Goal: Complete application form

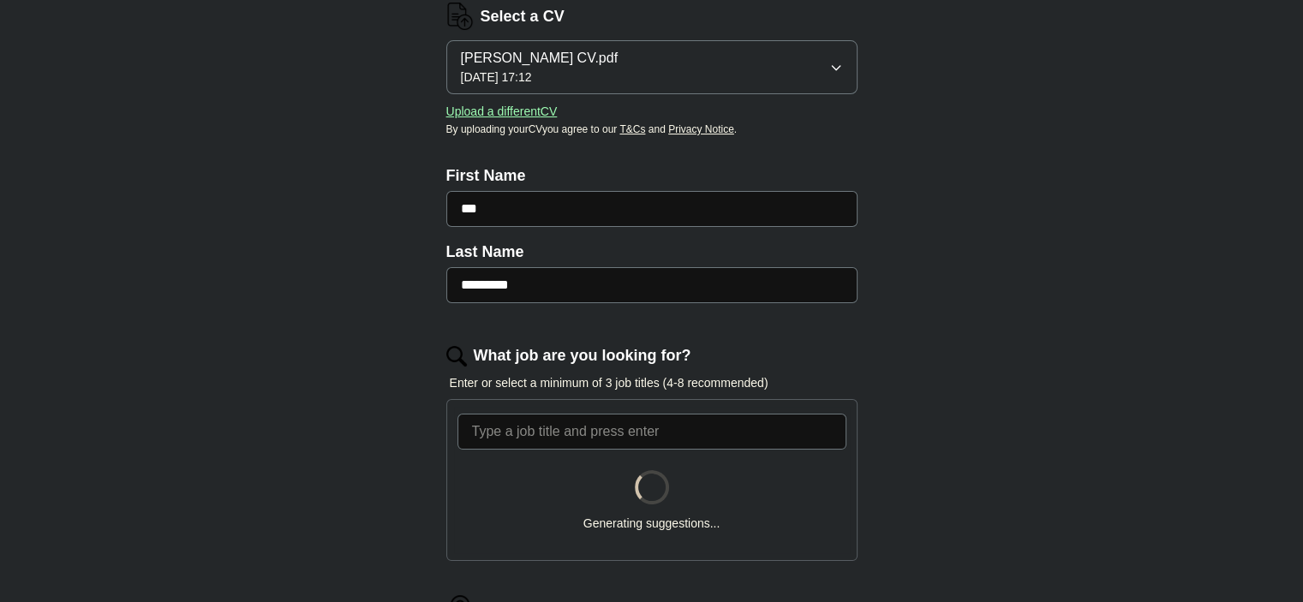
scroll to position [243, 0]
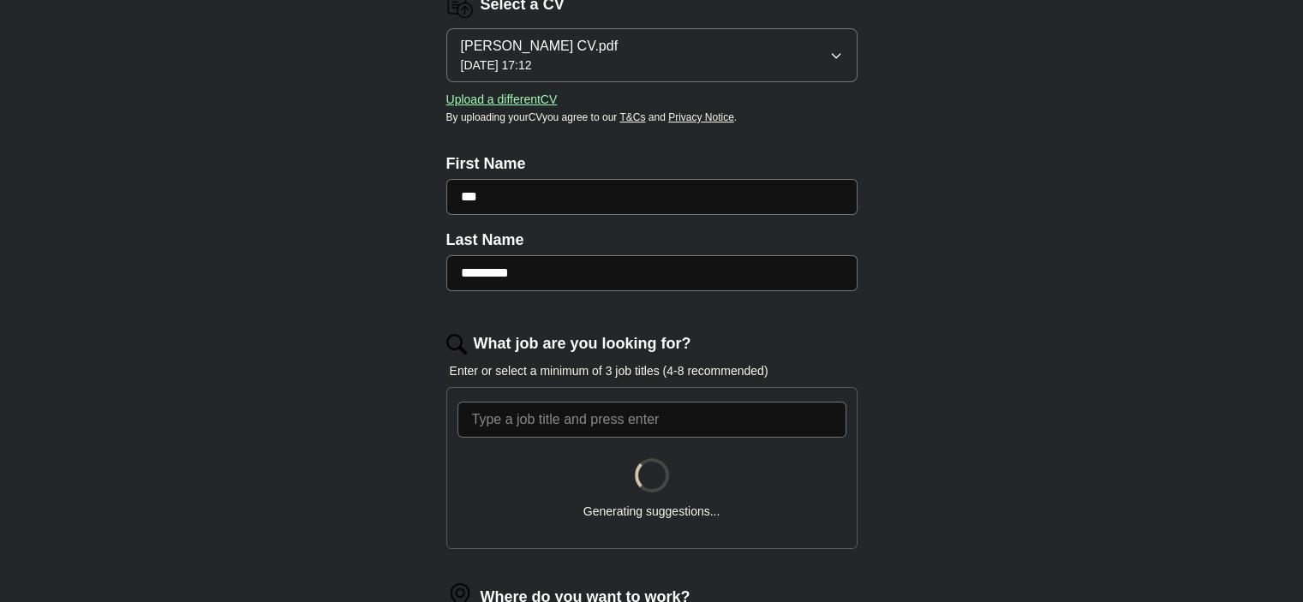
click at [539, 374] on p "Enter or select a minimum of 3 job titles (4-8 recommended)" at bounding box center [651, 371] width 411 height 18
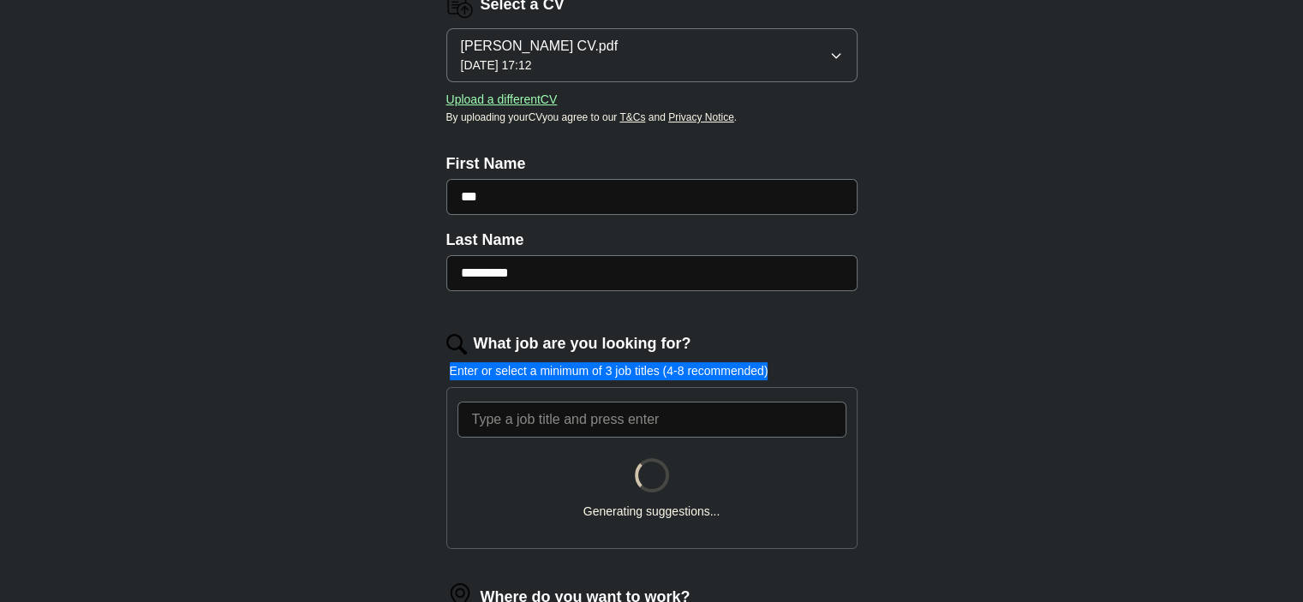
click at [539, 374] on p "Enter or select a minimum of 3 job titles (4-8 recommended)" at bounding box center [651, 371] width 411 height 18
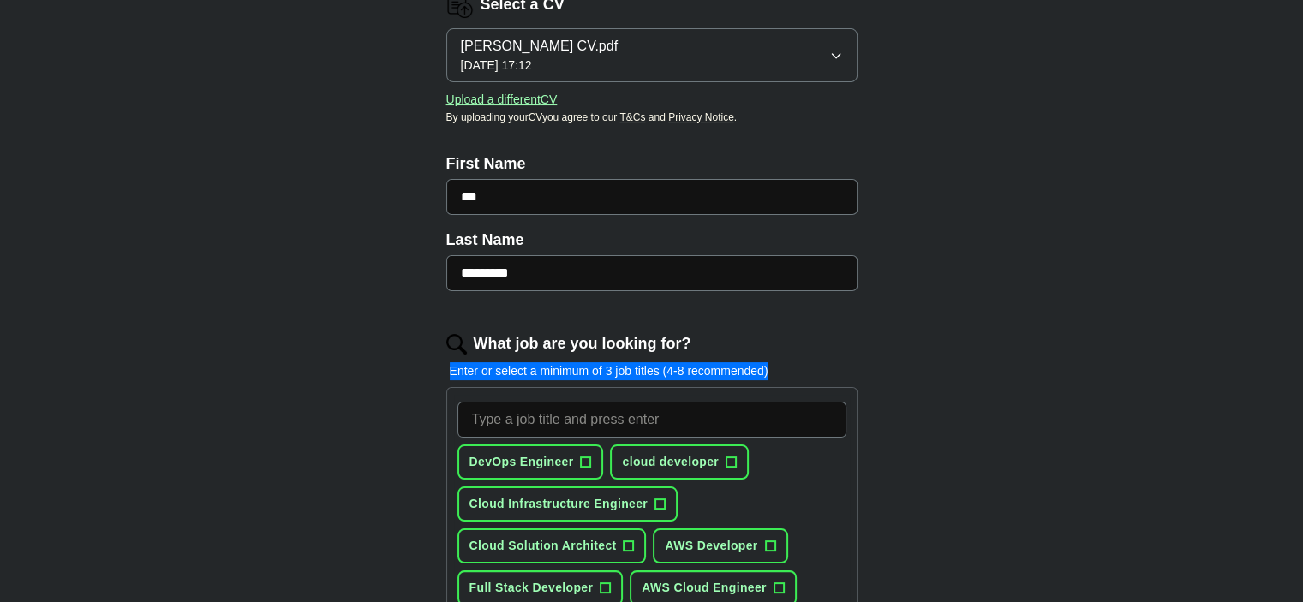
click at [451, 400] on div "DevOps Engineer + cloud developer + Cloud Infrastructure Engineer + Cloud Solut…" at bounding box center [651, 536] width 411 height 299
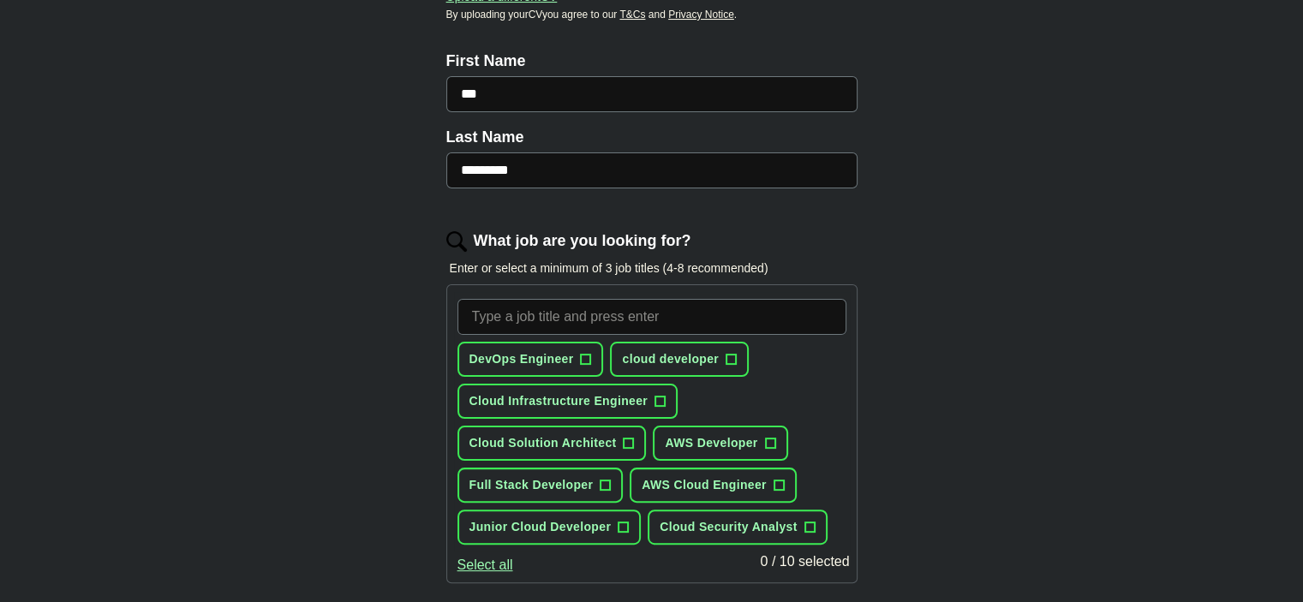
scroll to position [387, 0]
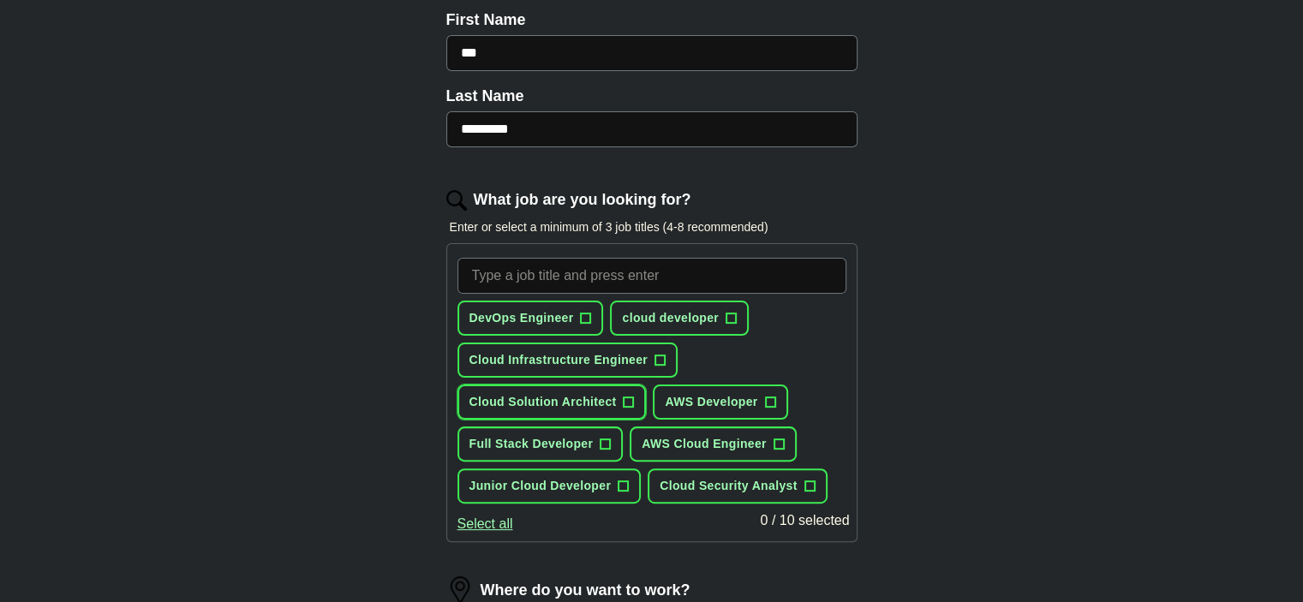
click at [626, 396] on span "+" at bounding box center [629, 403] width 10 height 14
click at [616, 482] on button "Junior Cloud Developer +" at bounding box center [549, 486] width 184 height 35
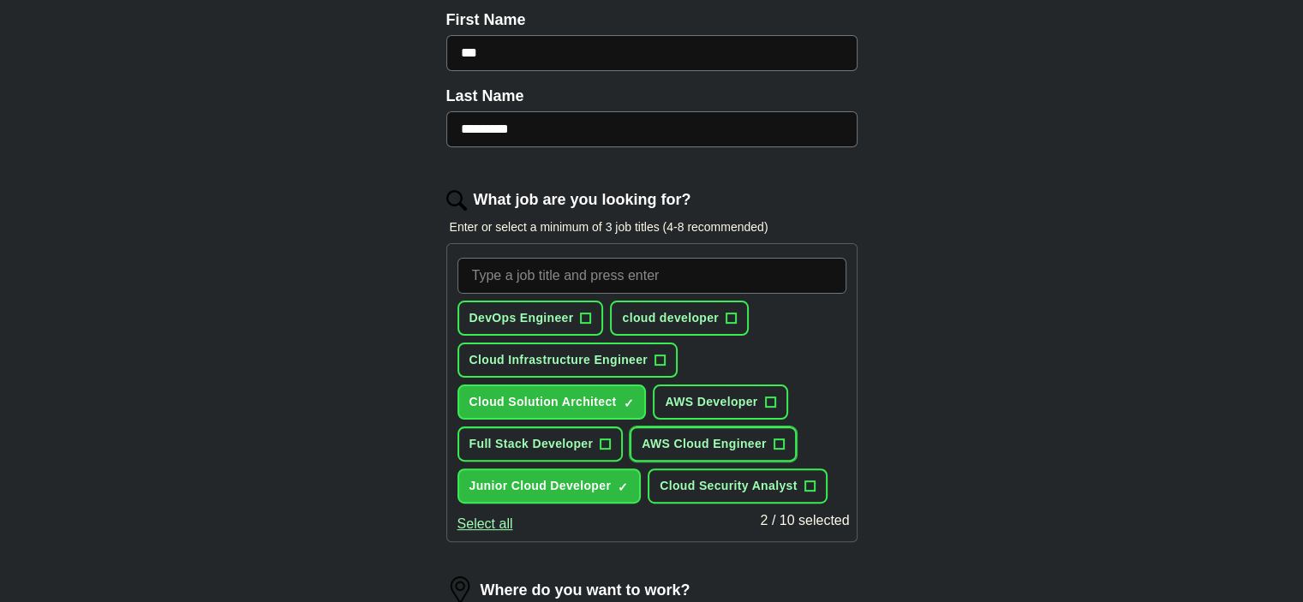
click at [762, 435] on span "AWS Cloud Engineer" at bounding box center [704, 444] width 125 height 18
click at [644, 304] on button "cloud developer +" at bounding box center [679, 318] width 139 height 35
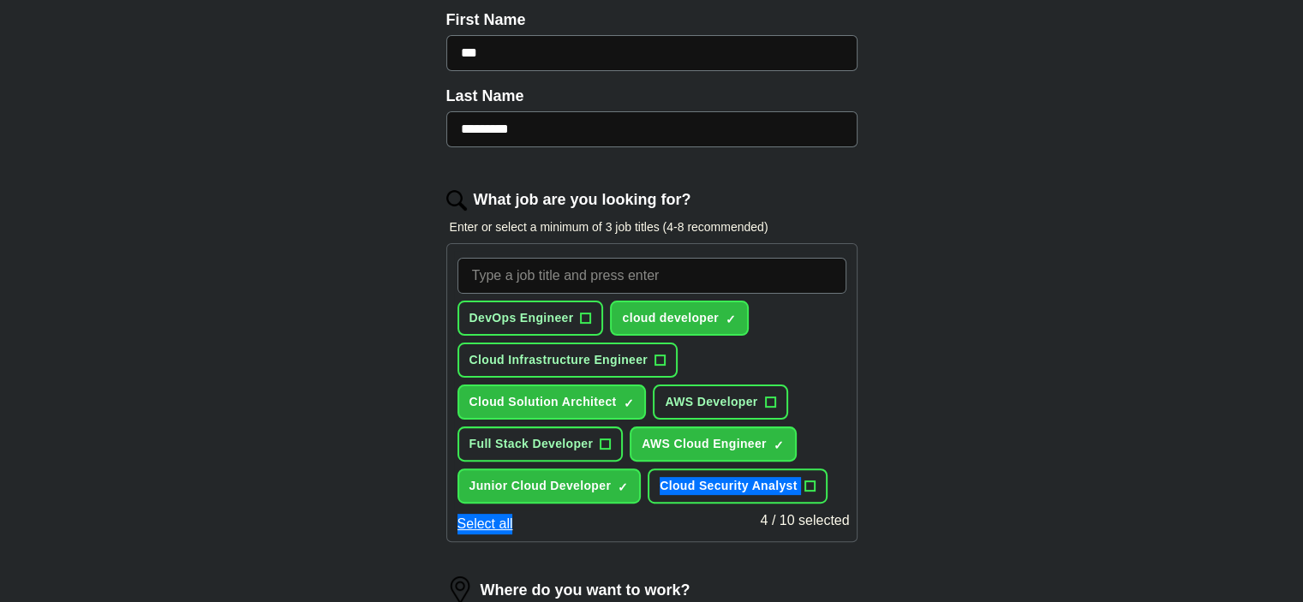
drag, startPoint x: 740, startPoint y: 511, endPoint x: 661, endPoint y: 496, distance: 80.2
click at [661, 496] on div "DevOps Engineer + cloud developer ✓ × Cloud Infrastructure Engineer + Cloud Sol…" at bounding box center [651, 392] width 411 height 299
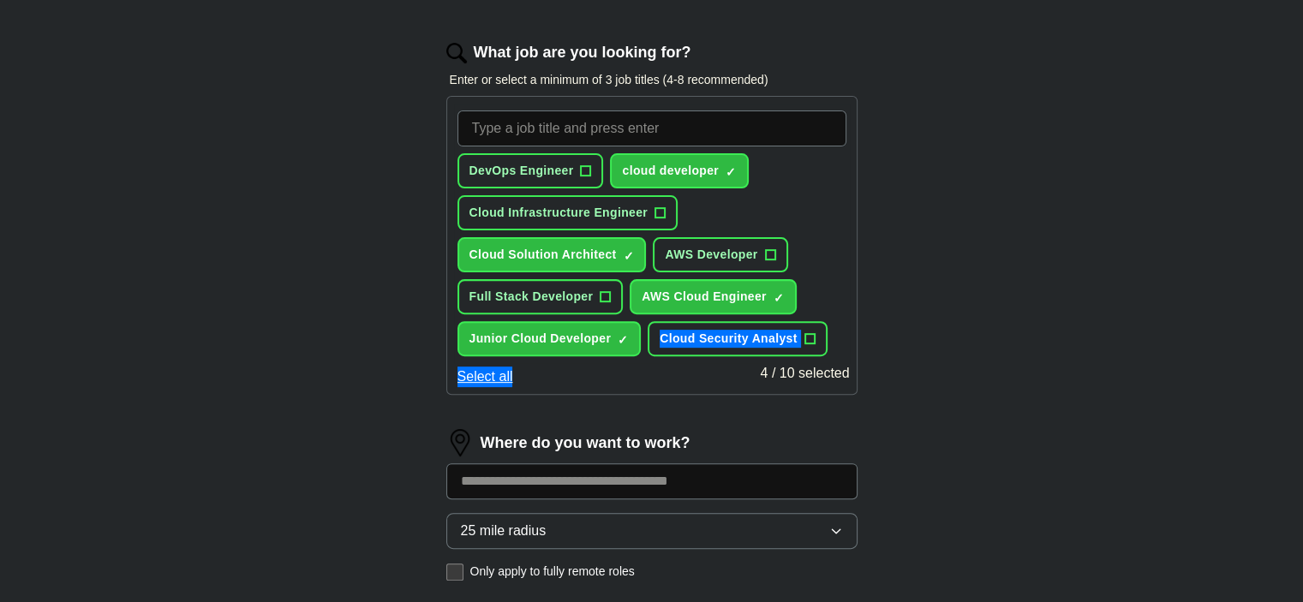
scroll to position [535, 0]
click at [720, 478] on input at bounding box center [651, 481] width 411 height 36
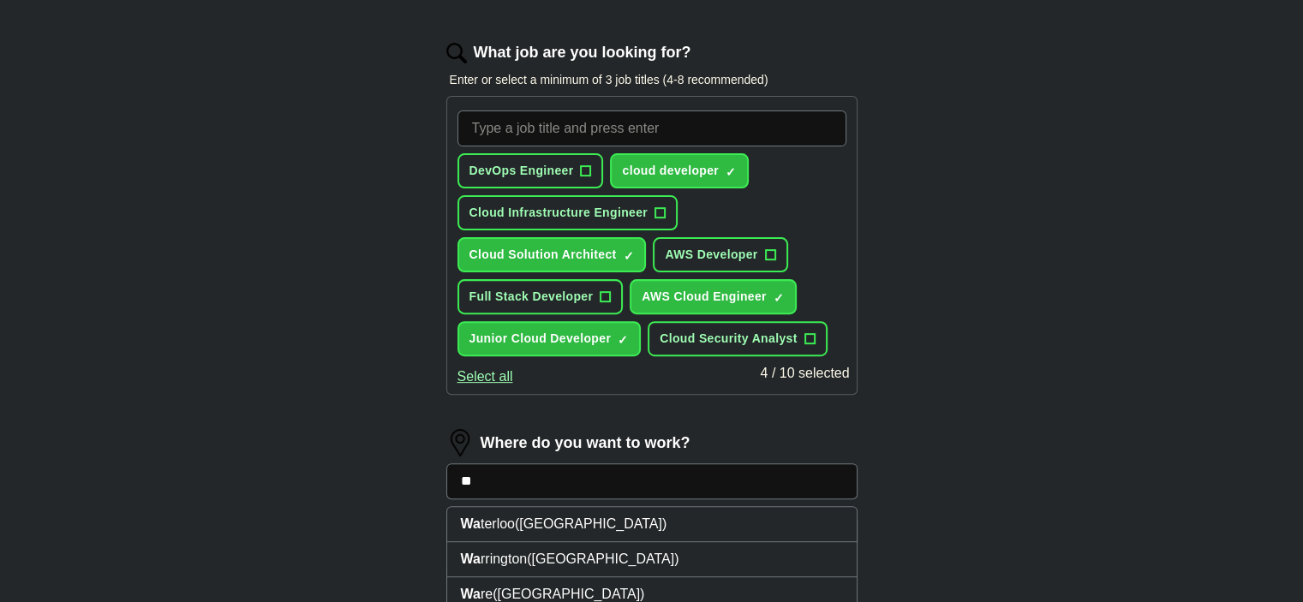
type input "***"
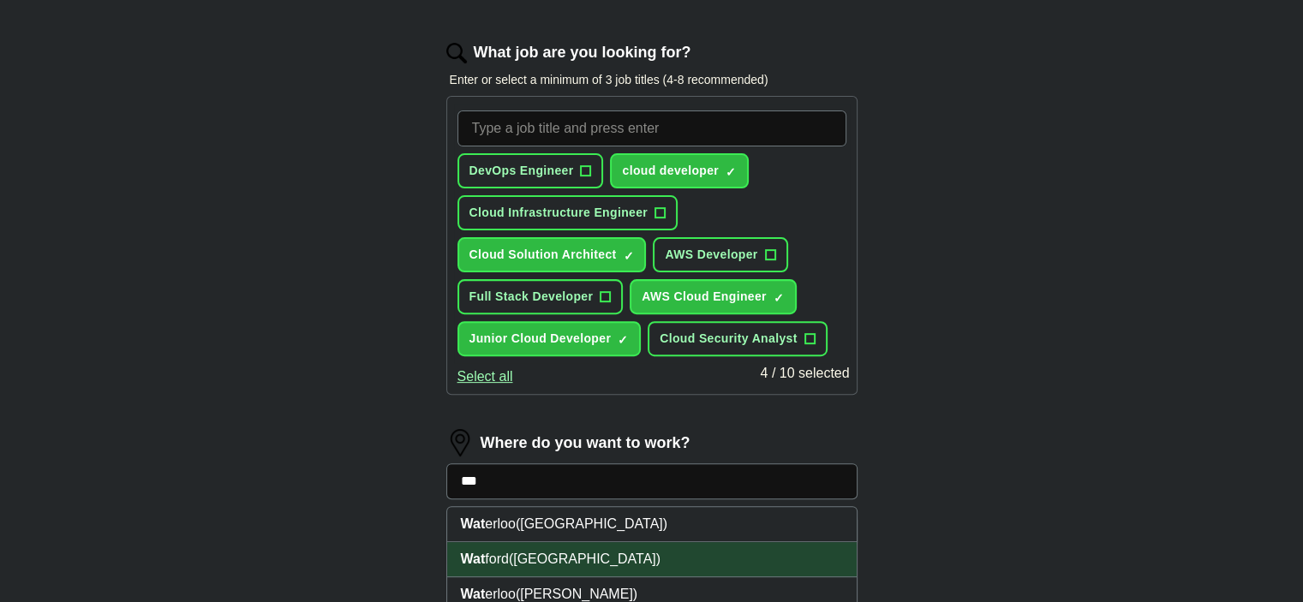
click at [705, 549] on li "[GEOGRAPHIC_DATA] ([GEOGRAPHIC_DATA])" at bounding box center [652, 559] width 410 height 35
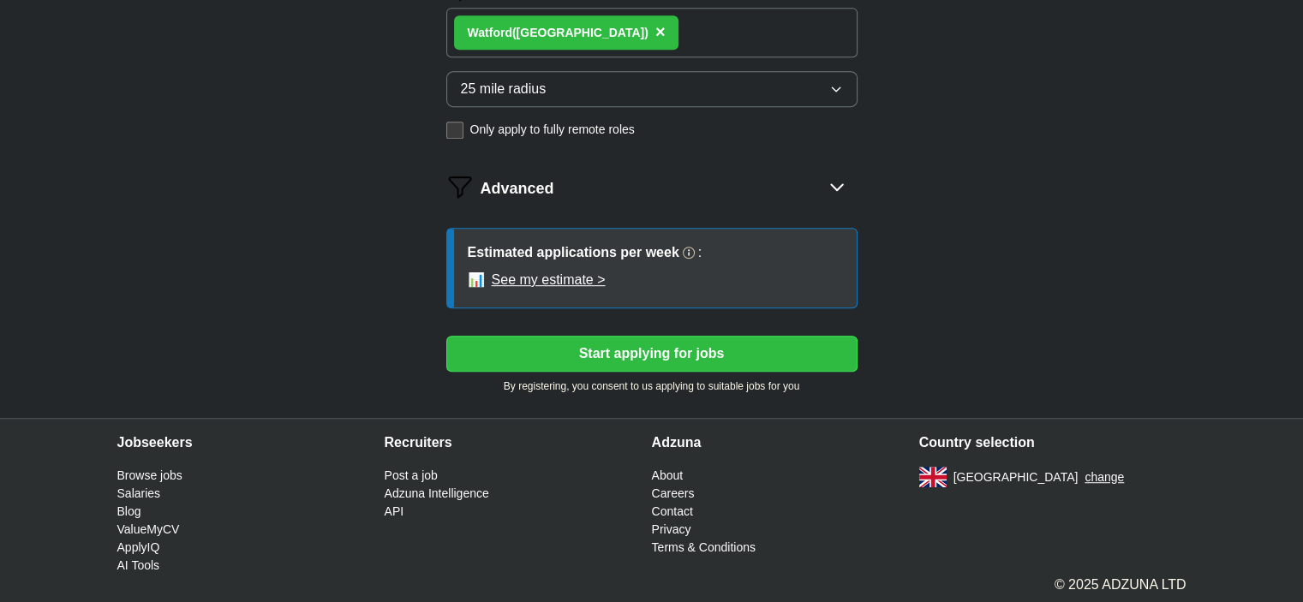
scroll to position [990, 0]
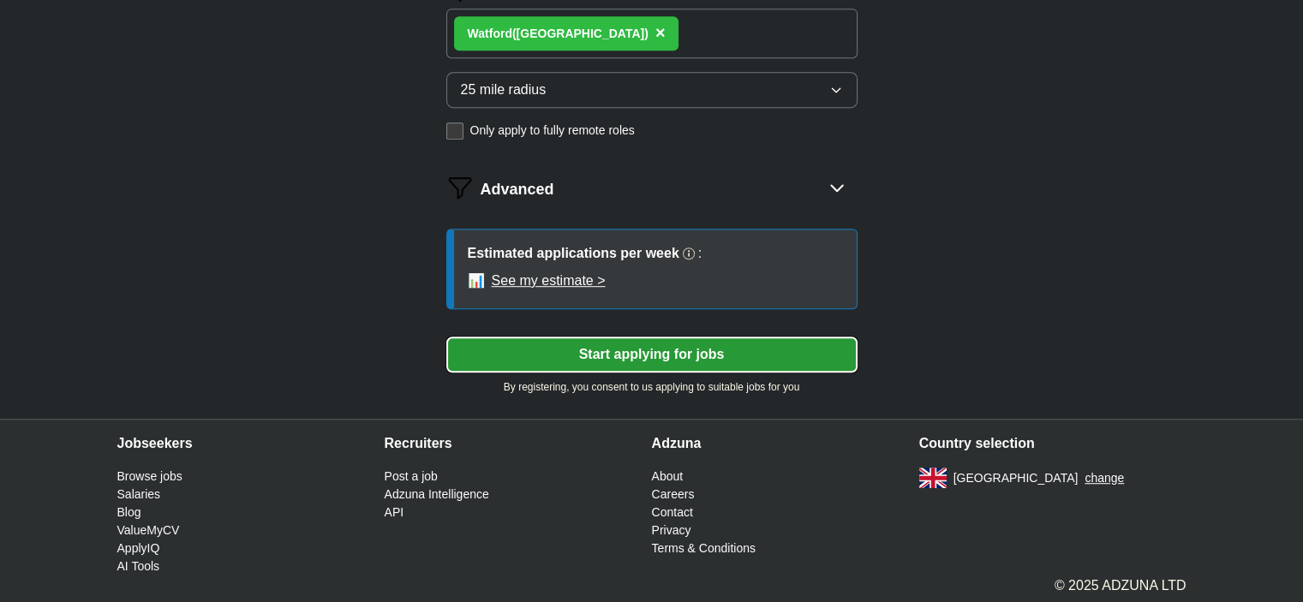
click at [584, 356] on button "Start applying for jobs" at bounding box center [651, 355] width 411 height 36
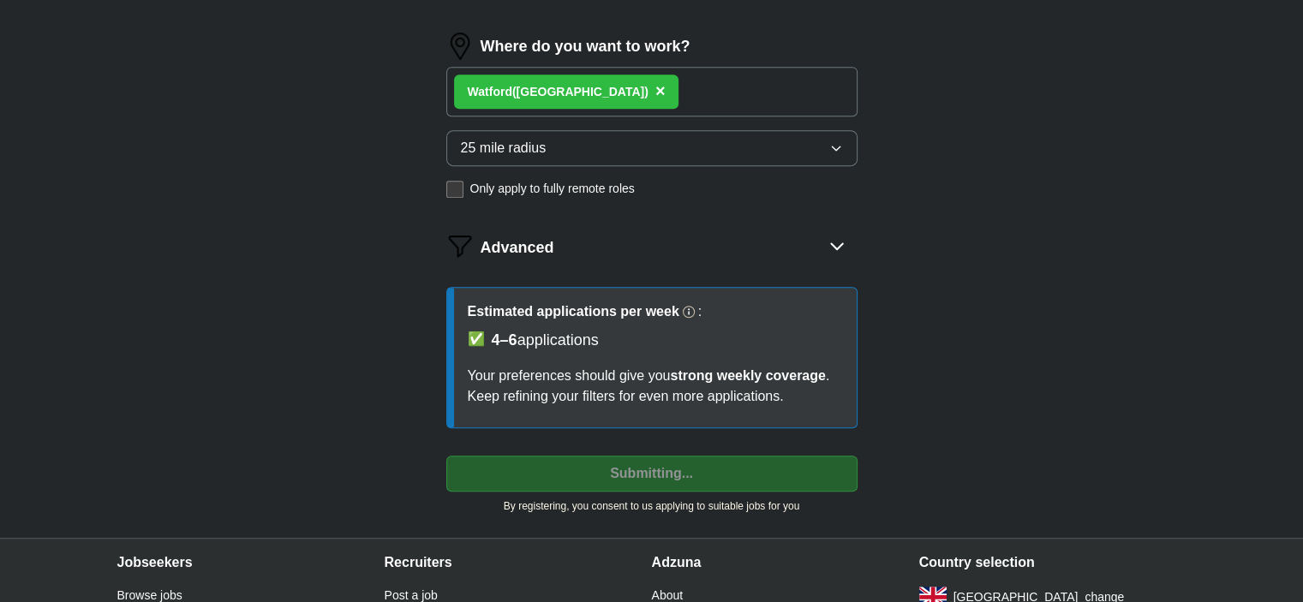
select select "**"
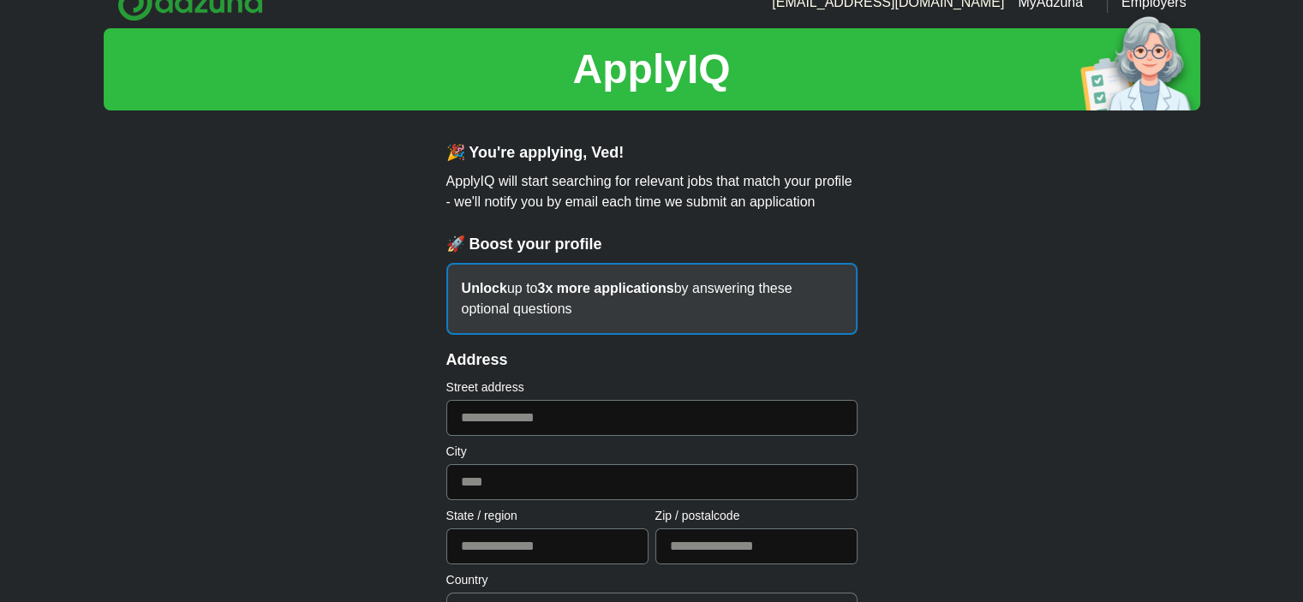
scroll to position [0, 0]
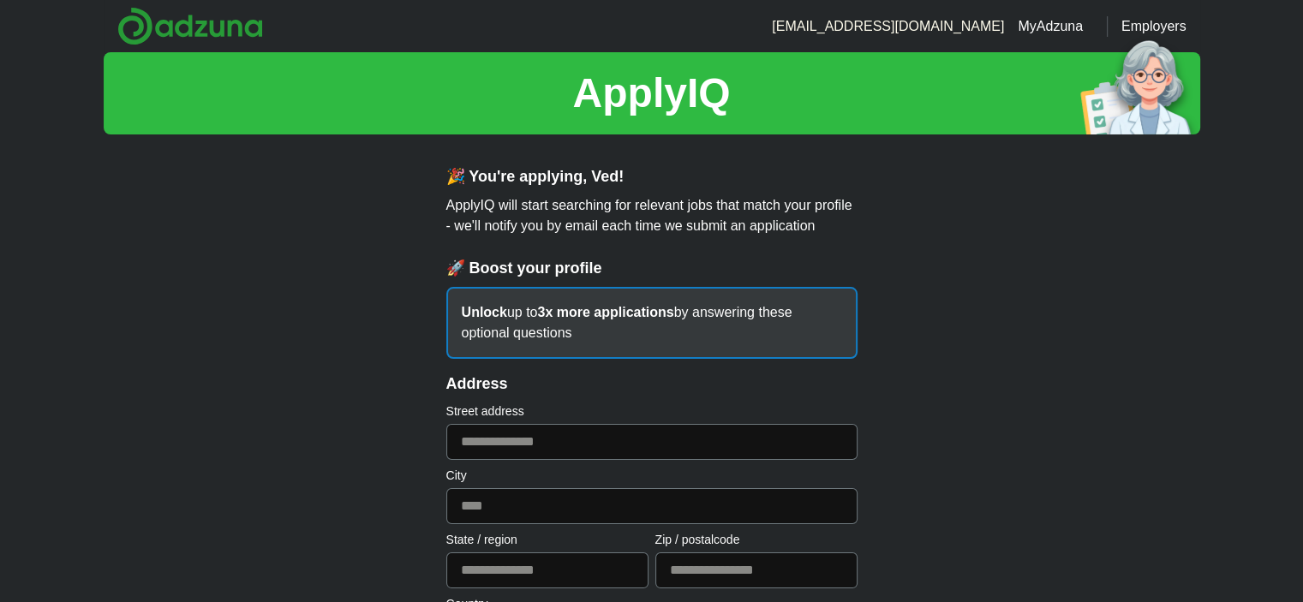
click at [672, 231] on p "ApplyIQ will start searching for relevant jobs that match your profile - we'll …" at bounding box center [651, 215] width 411 height 41
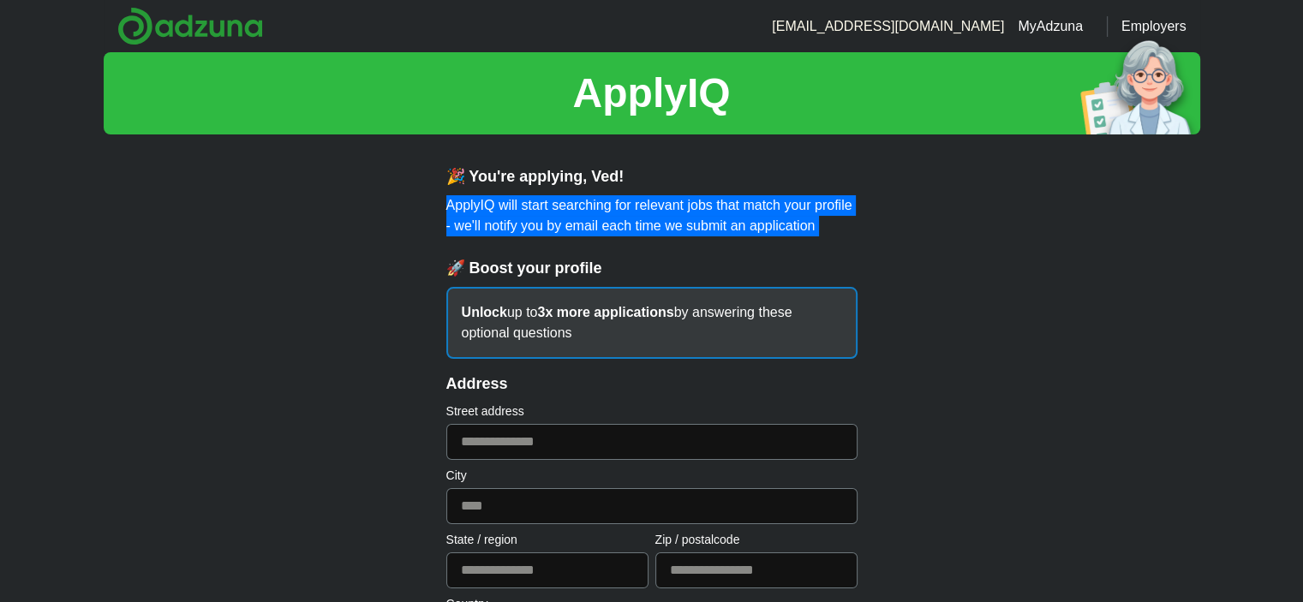
click at [672, 231] on p "ApplyIQ will start searching for relevant jobs that match your profile - we'll …" at bounding box center [651, 215] width 411 height 41
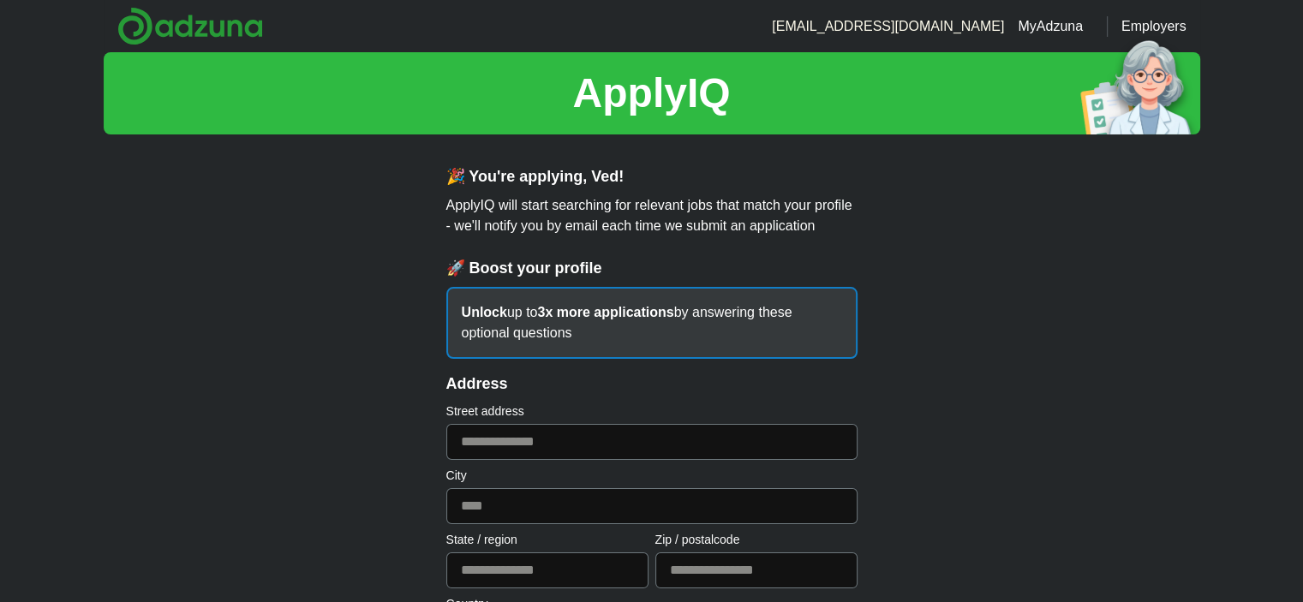
click at [679, 246] on div "🎉 You're applying , Ved ! ApplyIQ will start searching for relevant jobs that m…" at bounding box center [651, 262] width 411 height 194
click at [678, 240] on div "🎉 You're applying , Ved ! ApplyIQ will start searching for relevant jobs that m…" at bounding box center [651, 262] width 411 height 194
click at [686, 255] on div "🎉 You're applying , Ved ! ApplyIQ will start searching for relevant jobs that m…" at bounding box center [651, 262] width 411 height 194
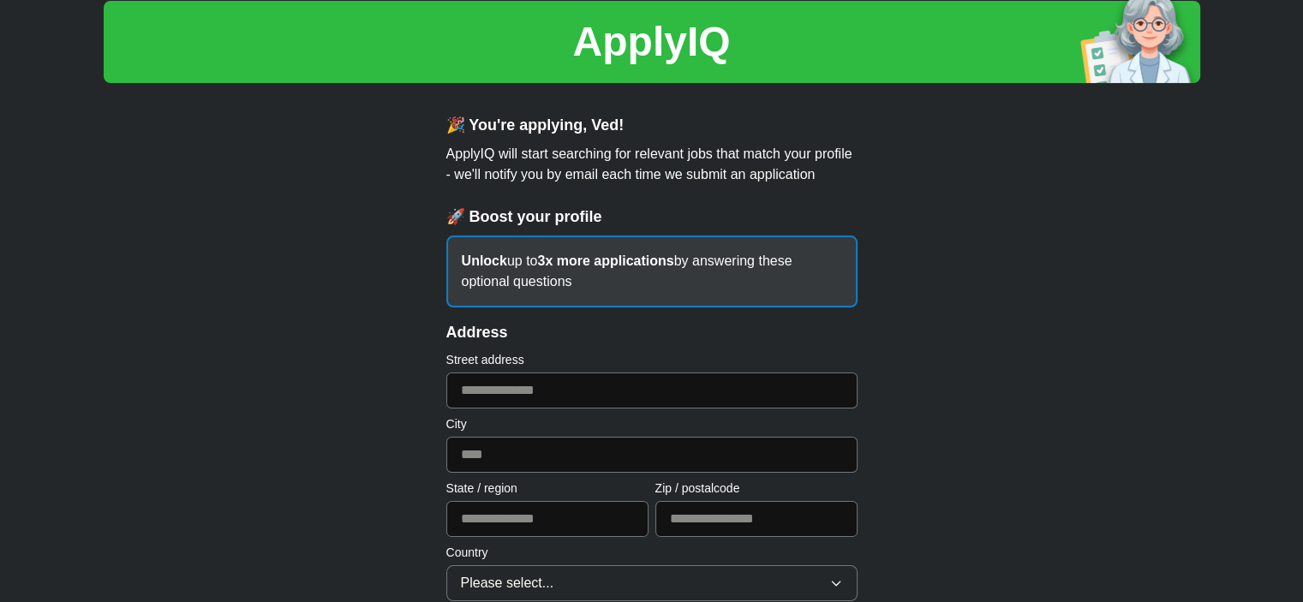
click at [613, 405] on input "text" at bounding box center [651, 391] width 411 height 36
type input "**********"
click at [551, 441] on input "text" at bounding box center [651, 455] width 411 height 36
type input "*******"
drag, startPoint x: 535, startPoint y: 554, endPoint x: 532, endPoint y: 543, distance: 11.7
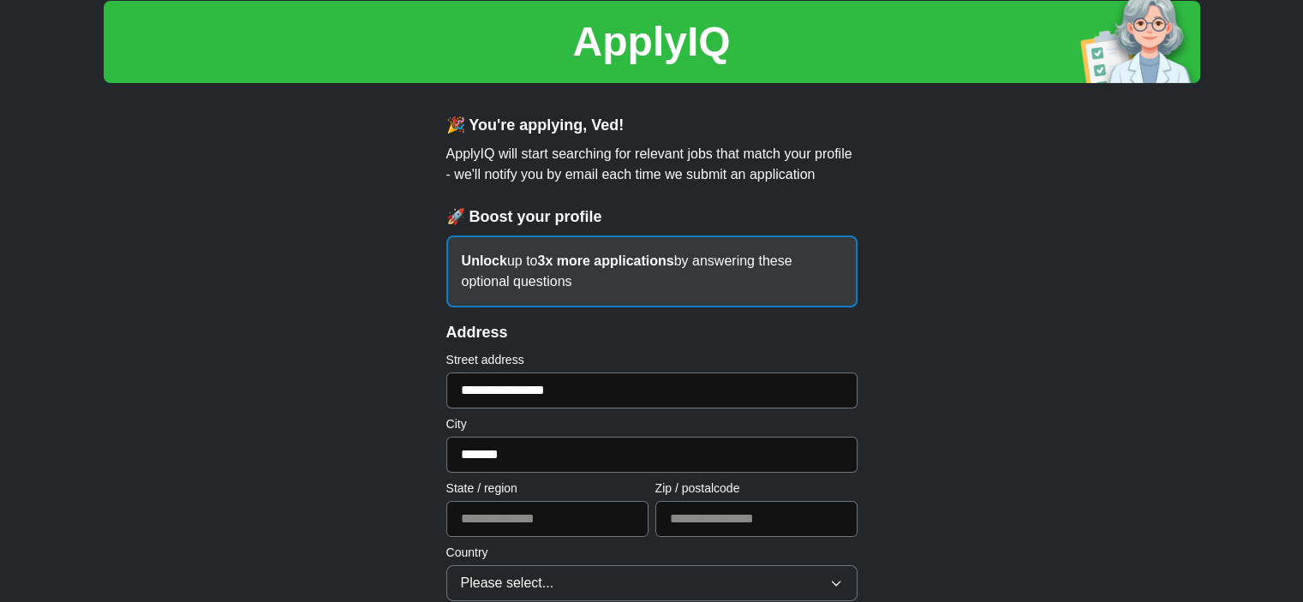
click at [532, 544] on label "Country" at bounding box center [651, 553] width 411 height 18
click at [521, 514] on input "text" at bounding box center [547, 519] width 202 height 36
type input "**********"
click at [721, 528] on input "text" at bounding box center [756, 519] width 202 height 36
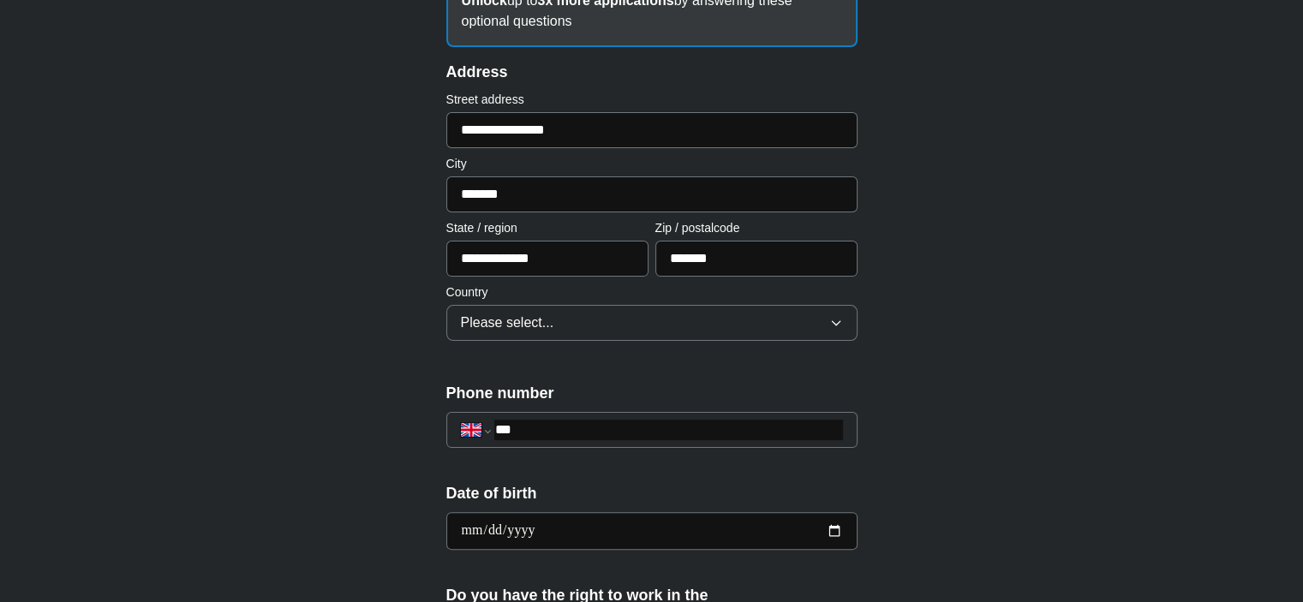
scroll to position [326, 0]
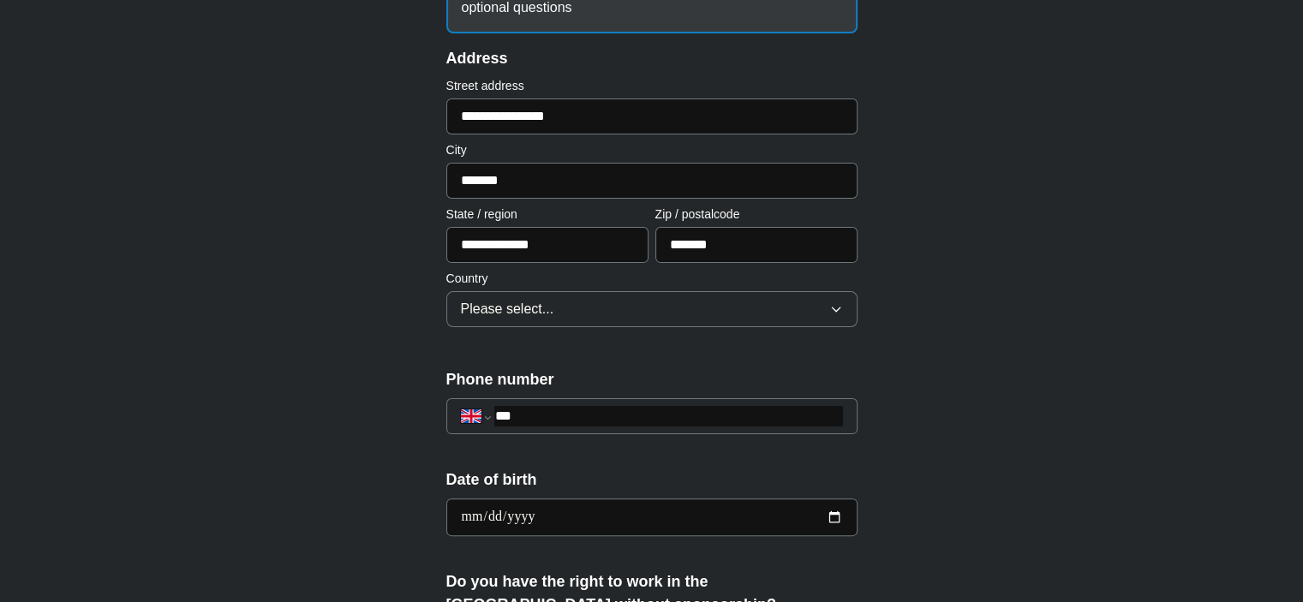
type input "*******"
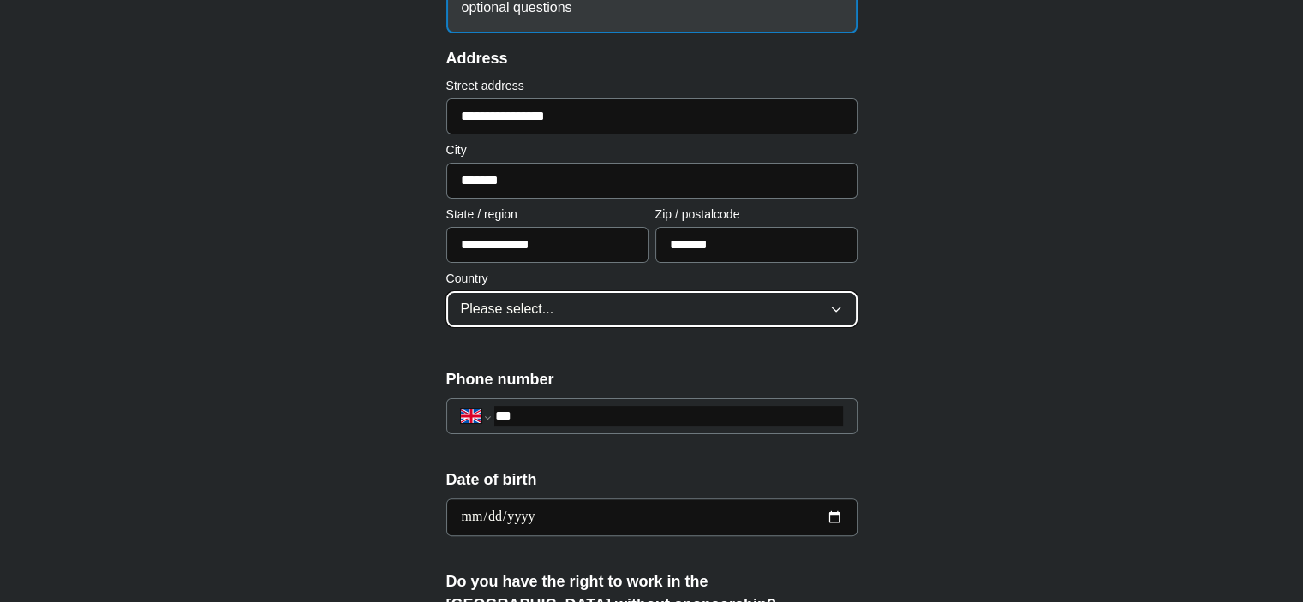
click at [595, 306] on button "Please select..." at bounding box center [651, 309] width 411 height 36
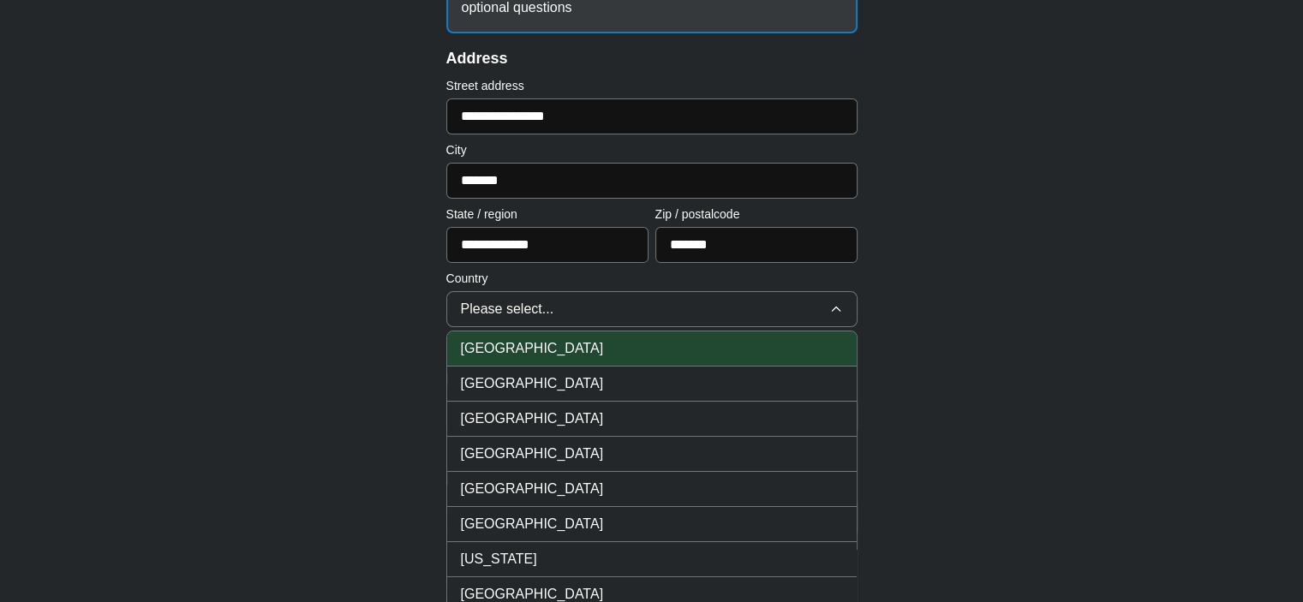
click at [537, 332] on li "[GEOGRAPHIC_DATA]" at bounding box center [652, 349] width 410 height 35
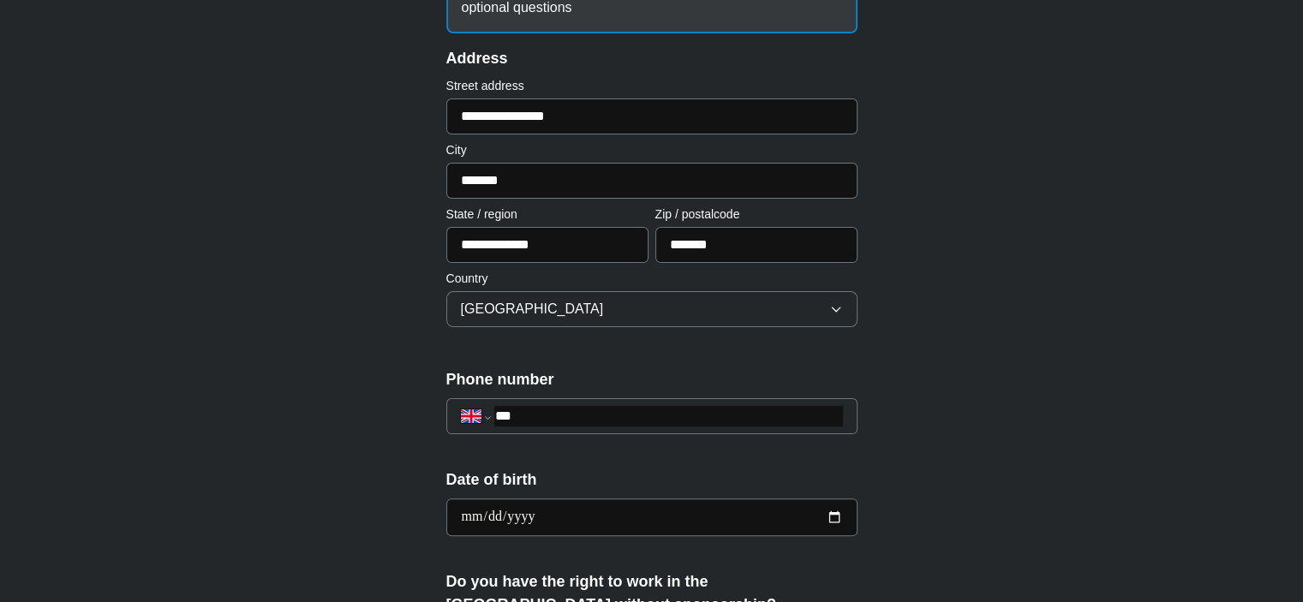
click at [530, 422] on input "***" at bounding box center [668, 416] width 348 height 21
type input "**********"
click at [473, 512] on input "date" at bounding box center [651, 518] width 411 height 38
type input "**********"
click at [472, 512] on input "**********" at bounding box center [651, 518] width 411 height 38
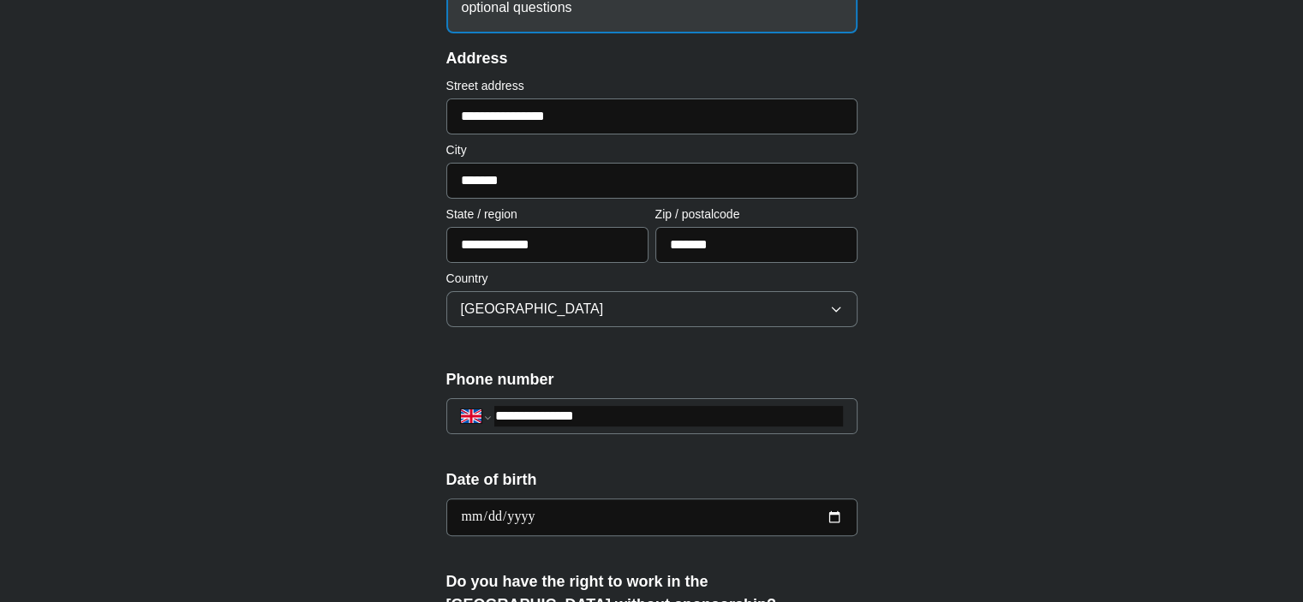
type input "**********"
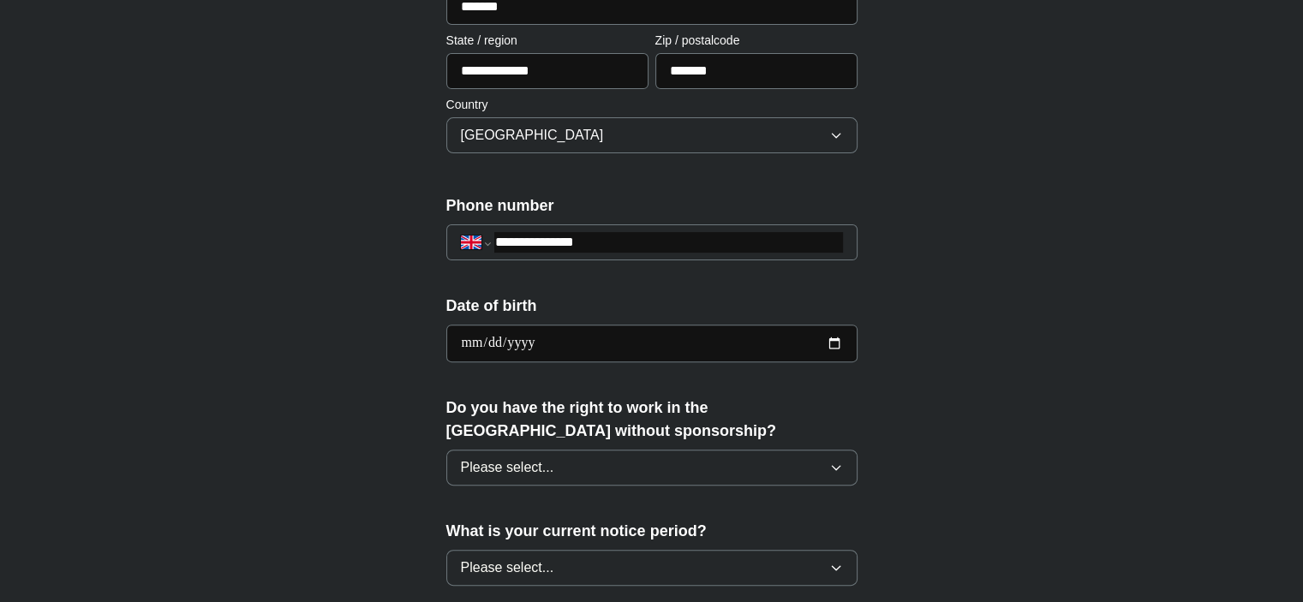
scroll to position [500, 0]
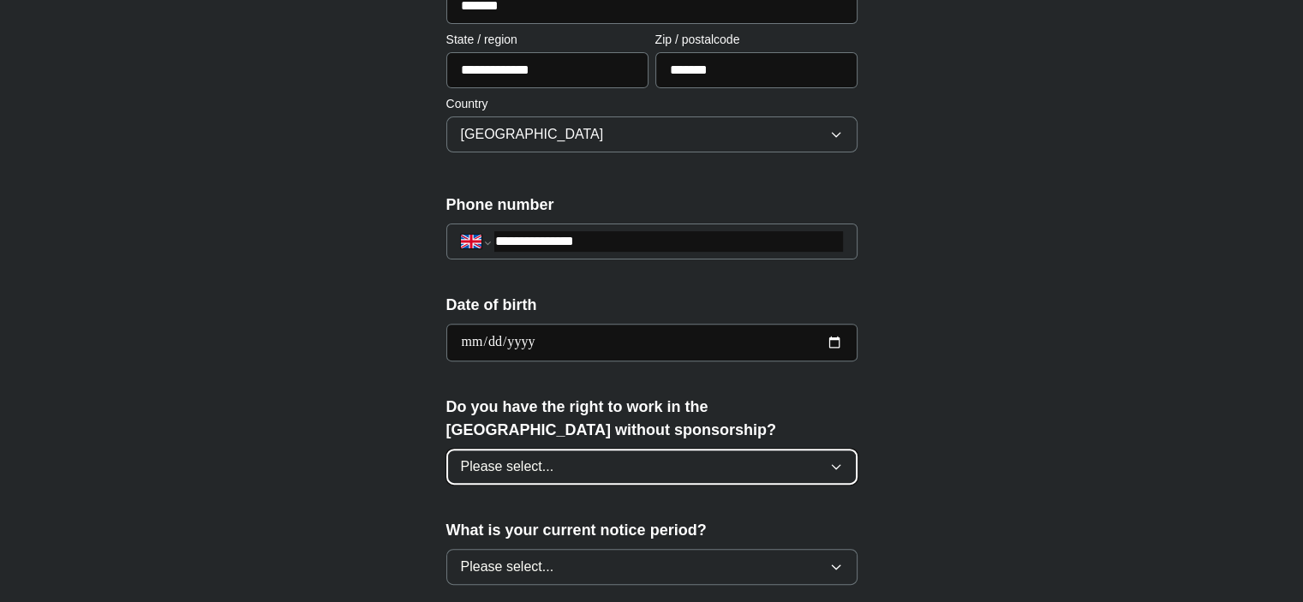
click at [541, 470] on span "Please select..." at bounding box center [507, 467] width 93 height 21
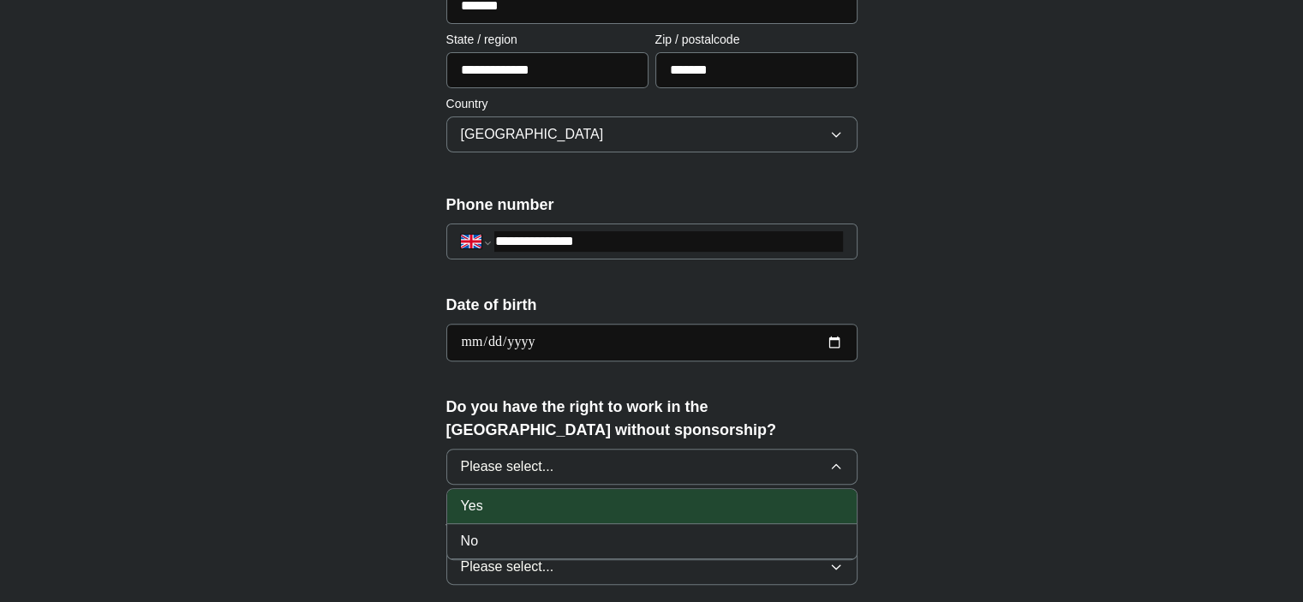
click at [553, 496] on div "Yes" at bounding box center [652, 506] width 382 height 21
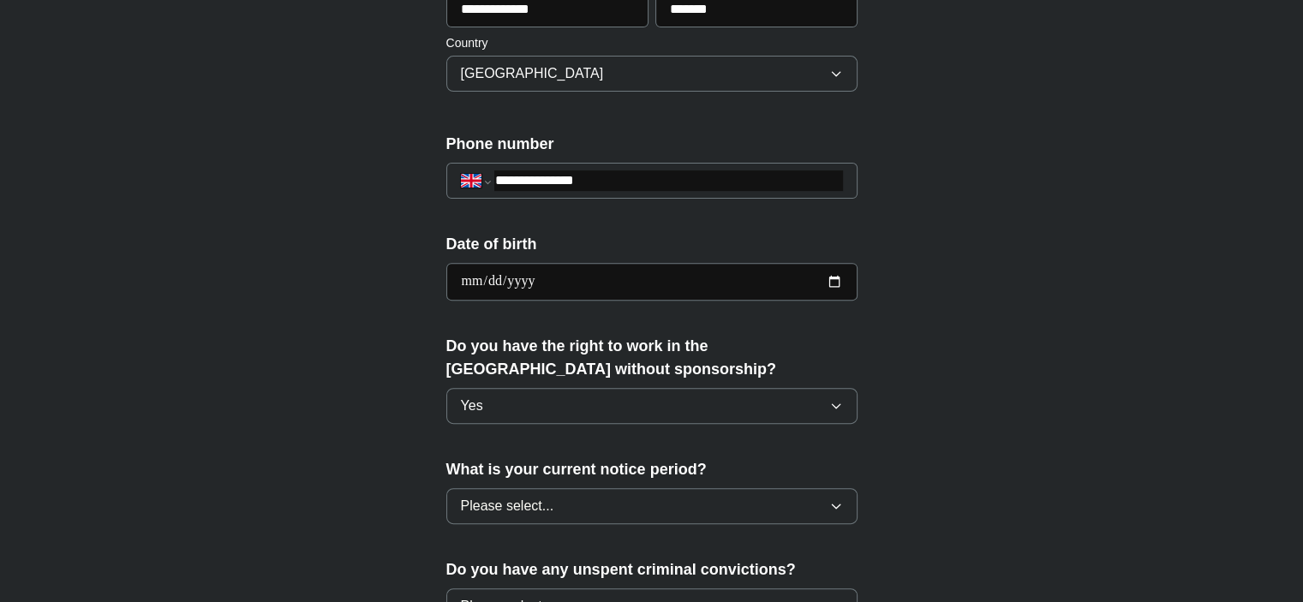
scroll to position [565, 0]
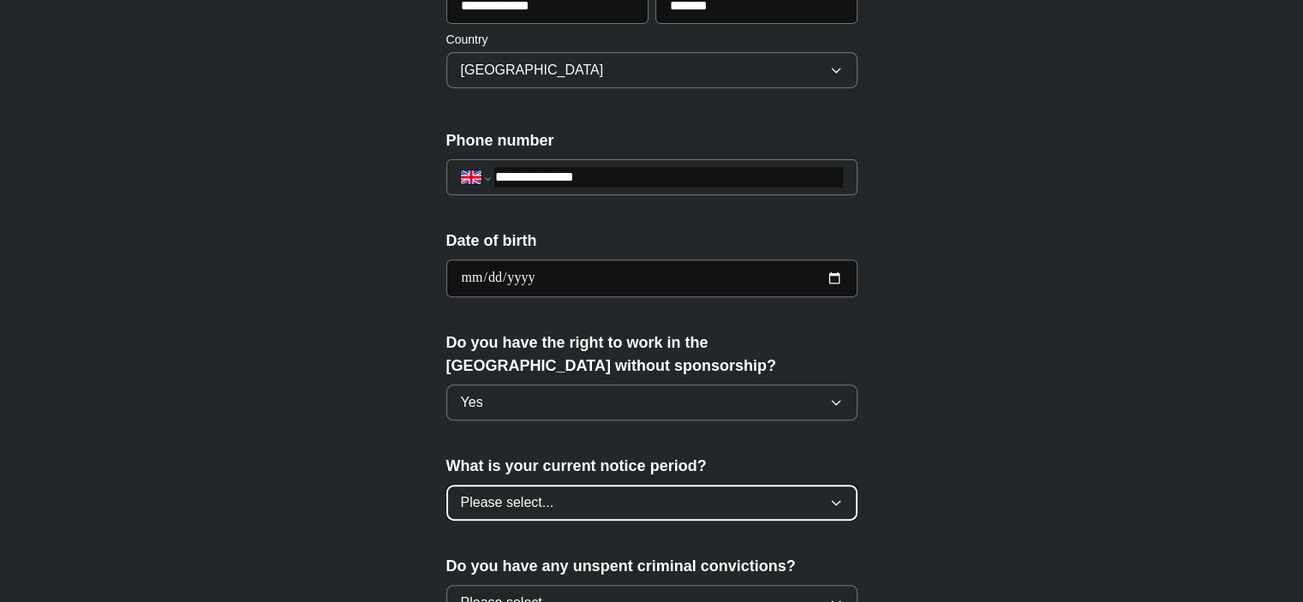
click at [553, 495] on button "Please select..." at bounding box center [651, 503] width 411 height 36
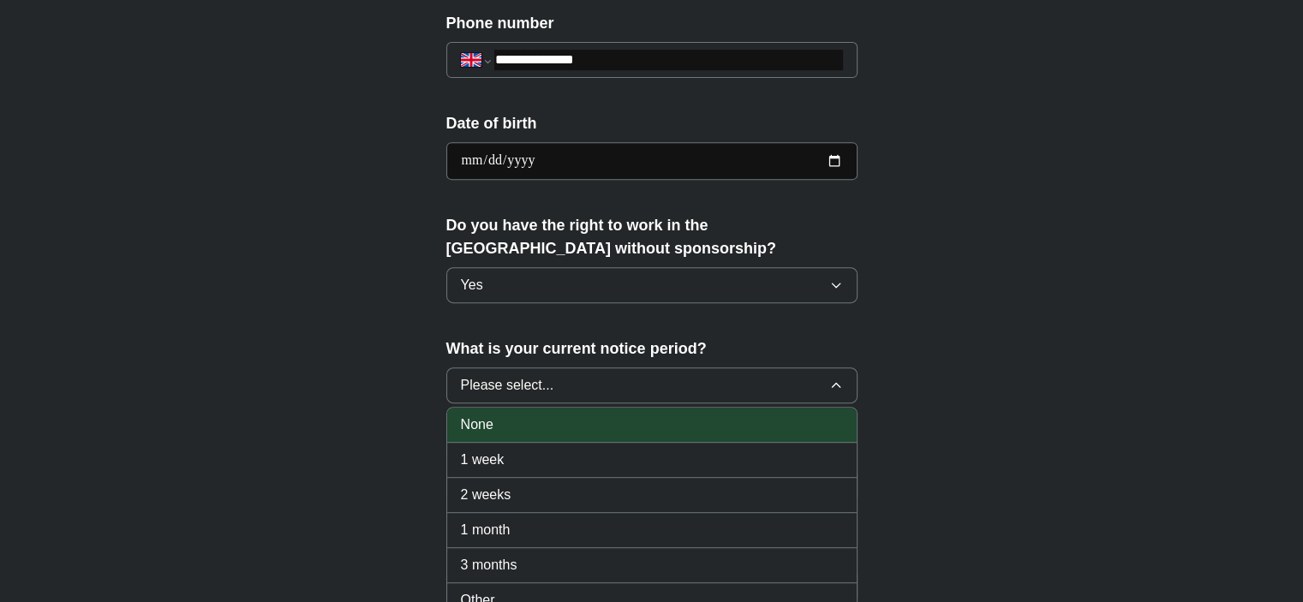
click at [555, 415] on div "None" at bounding box center [652, 425] width 382 height 21
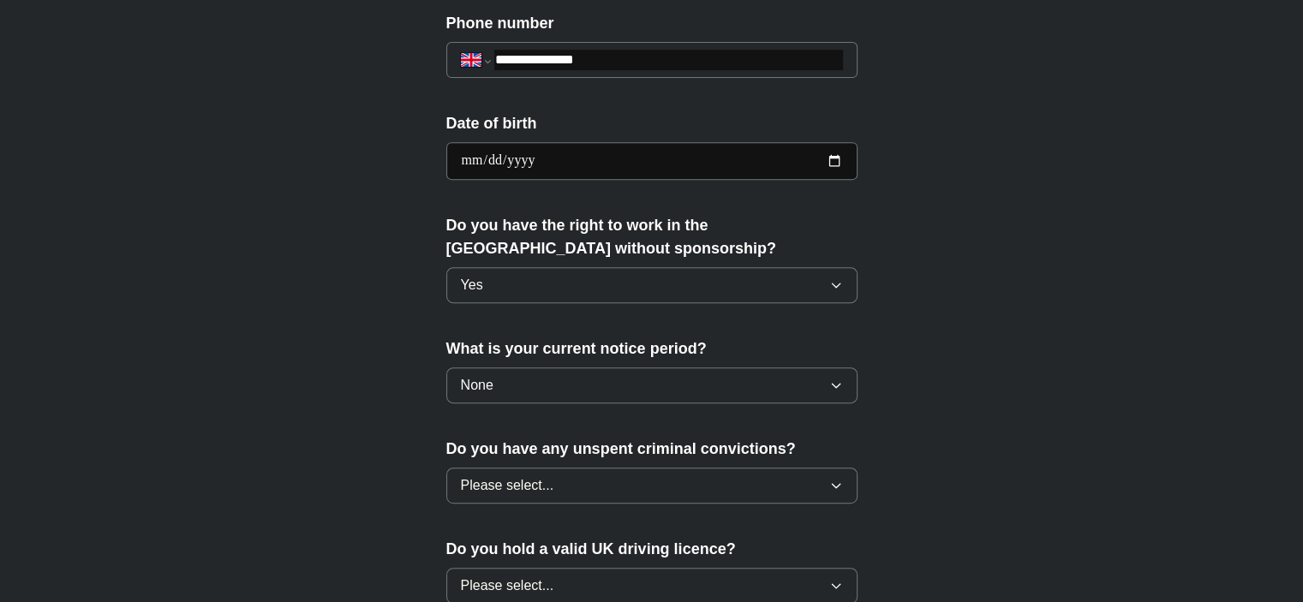
scroll to position [747, 0]
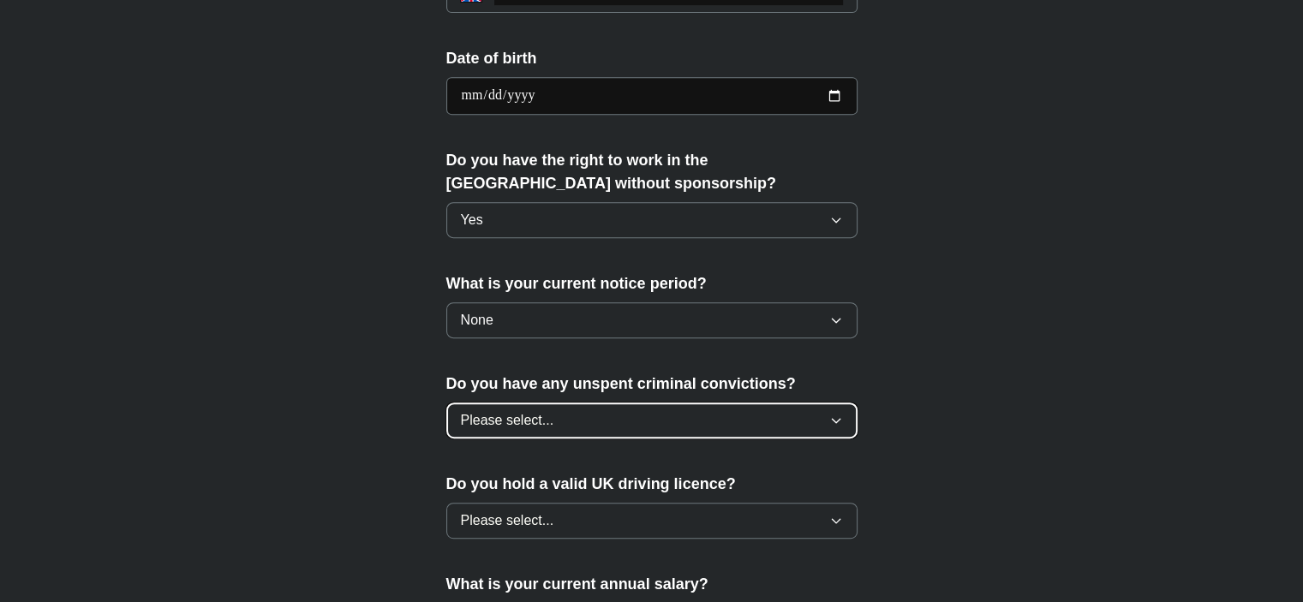
click at [555, 412] on button "Please select..." at bounding box center [651, 421] width 411 height 36
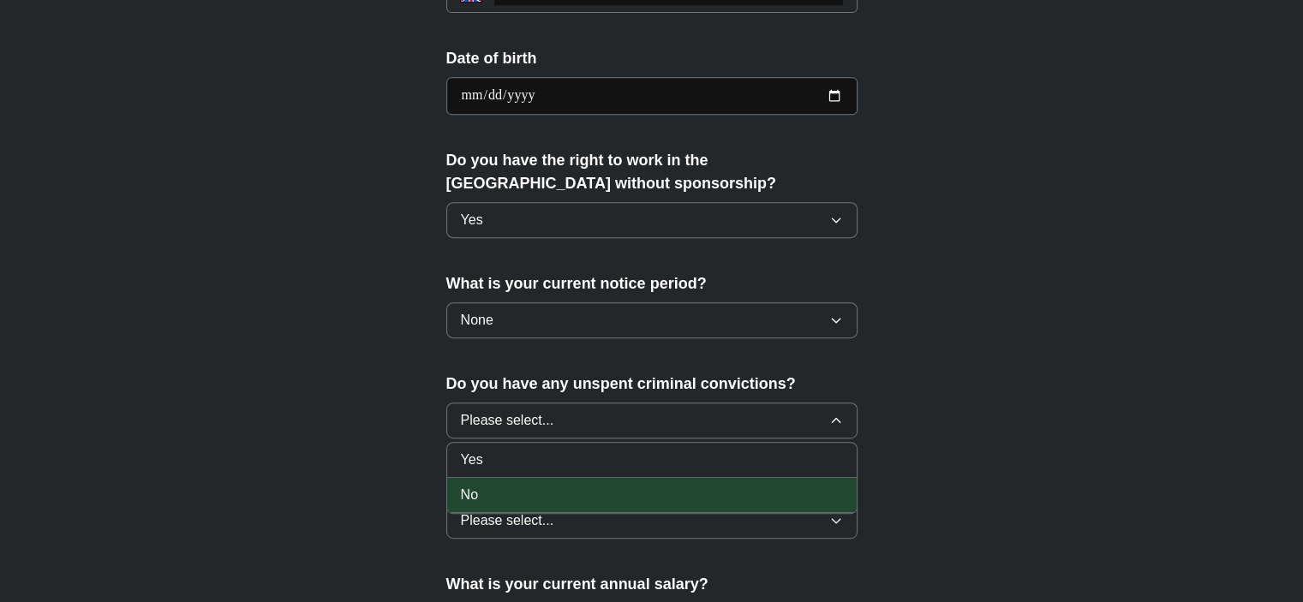
click at [543, 486] on div "No" at bounding box center [652, 495] width 382 height 21
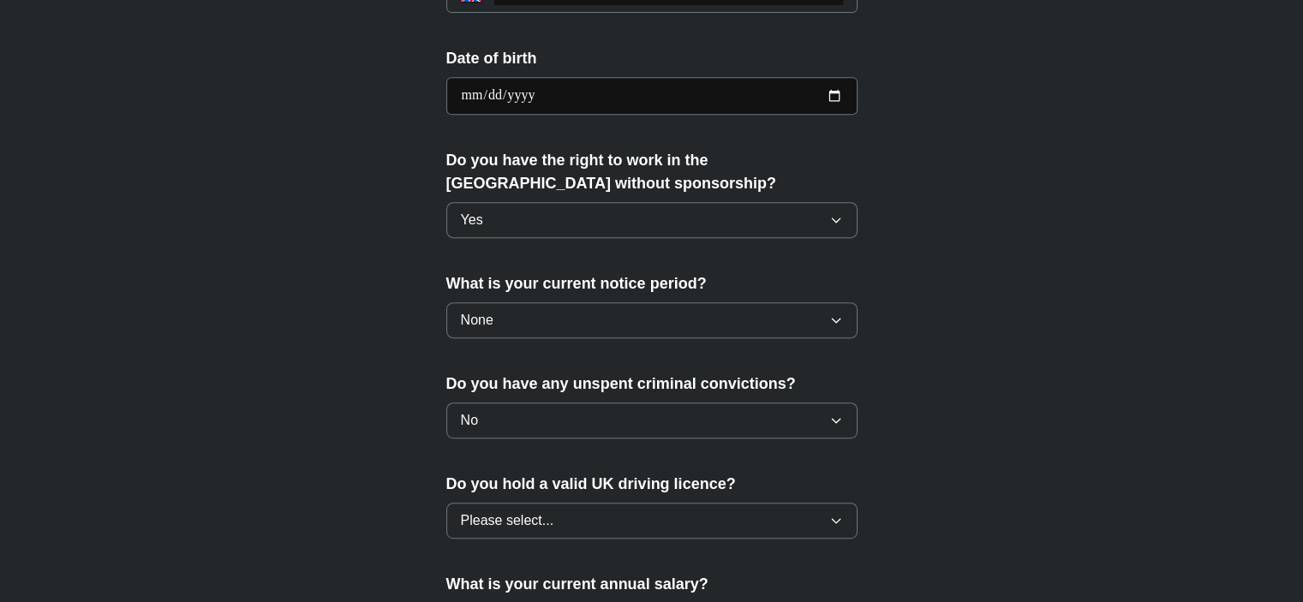
click at [543, 486] on label "Do you hold a valid UK driving licence?" at bounding box center [651, 484] width 411 height 23
click at [542, 489] on label "Do you hold a valid UK driving licence?" at bounding box center [651, 484] width 411 height 23
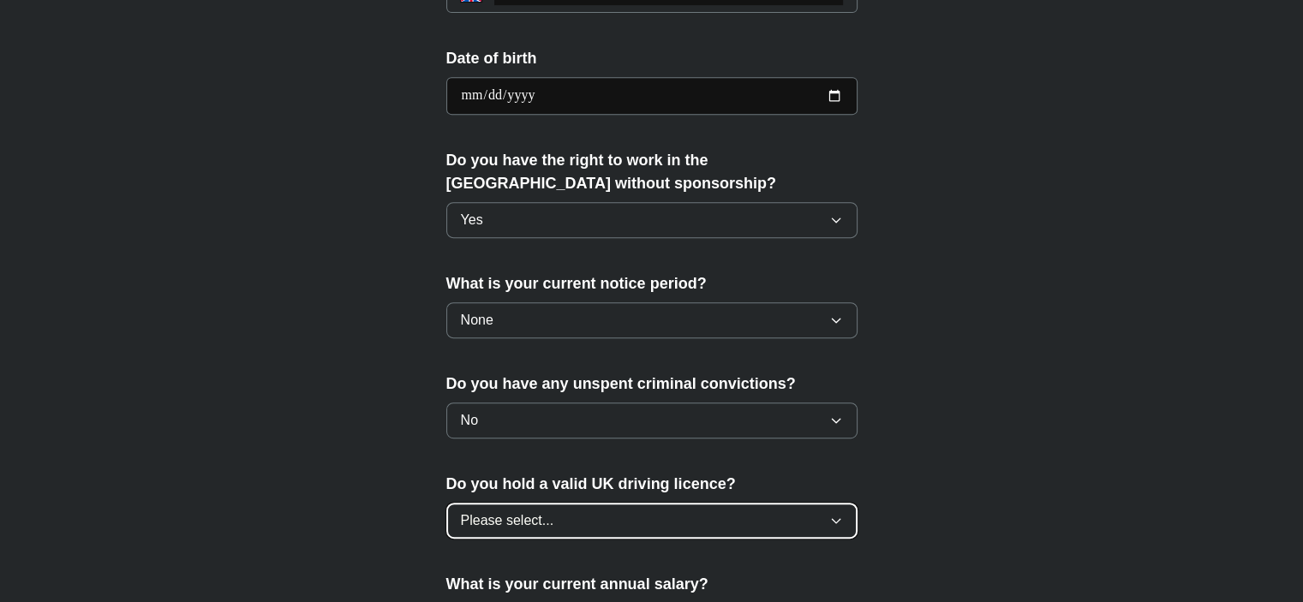
click at [547, 503] on button "Please select..." at bounding box center [651, 521] width 411 height 36
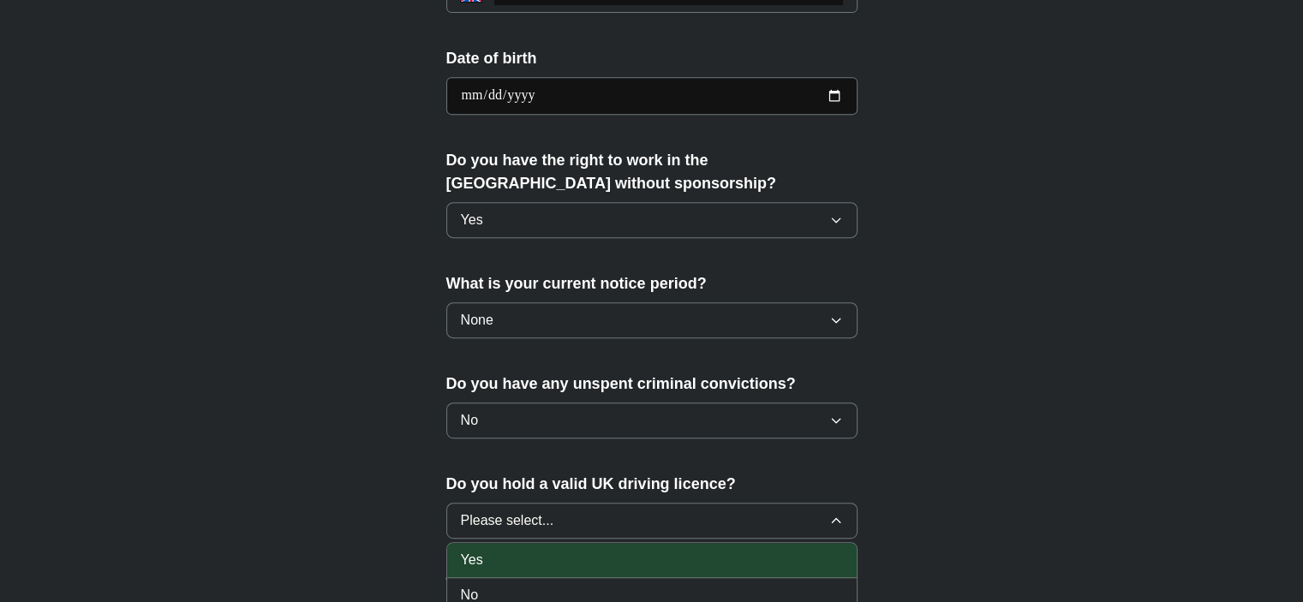
click at [611, 544] on li "Yes" at bounding box center [652, 560] width 410 height 35
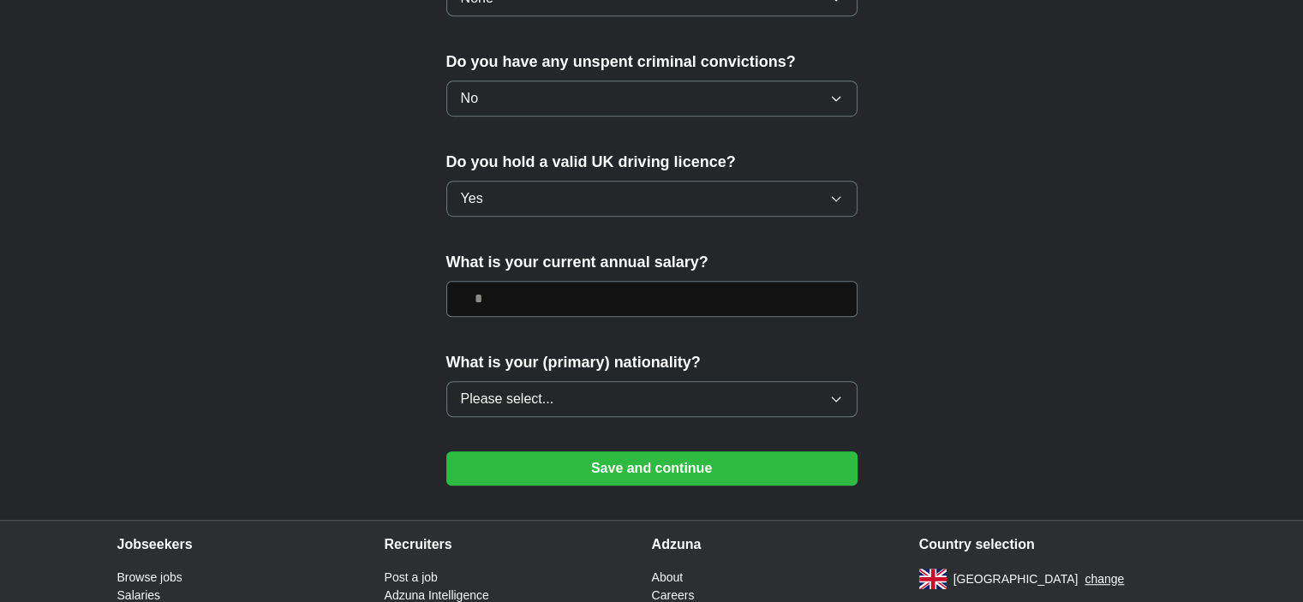
scroll to position [1078, 0]
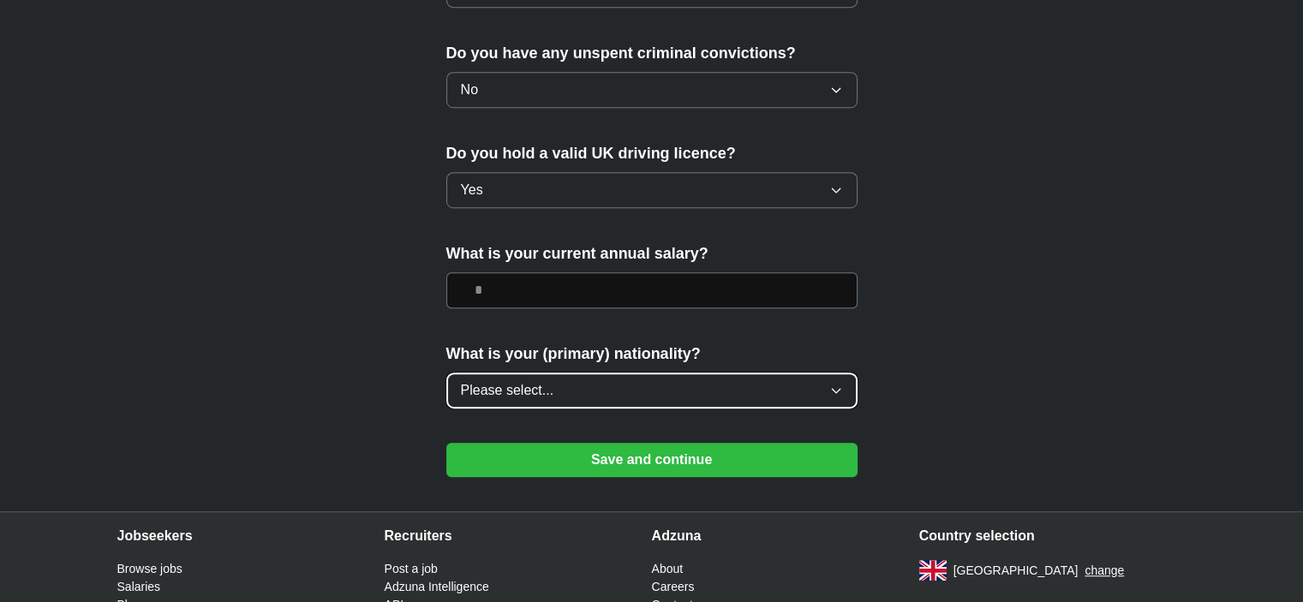
click at [541, 392] on span "Please select..." at bounding box center [507, 390] width 93 height 21
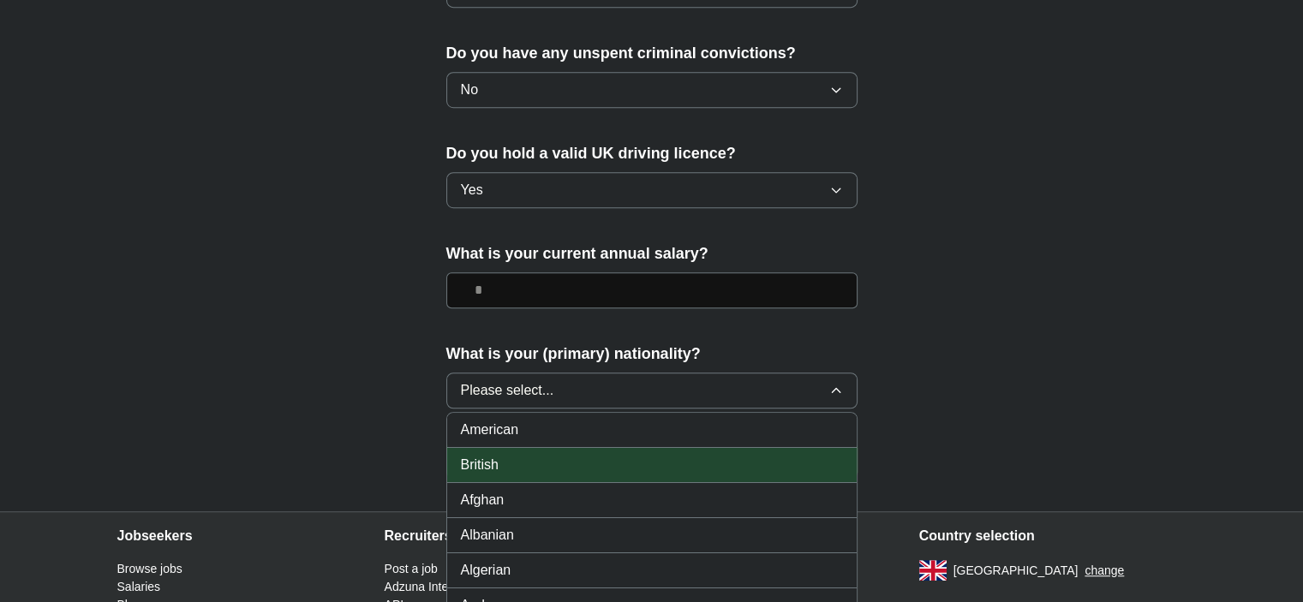
click at [557, 455] on div "British" at bounding box center [652, 465] width 382 height 21
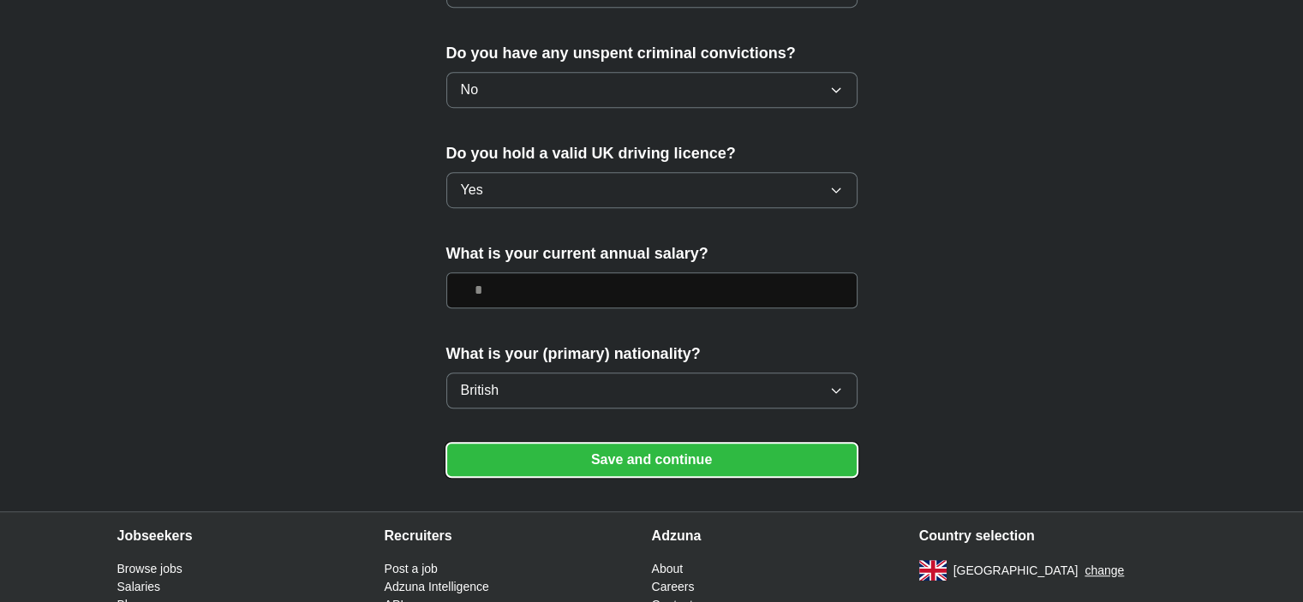
click at [569, 456] on button "Save and continue" at bounding box center [651, 460] width 411 height 34
